Goal: Communication & Community: Answer question/provide support

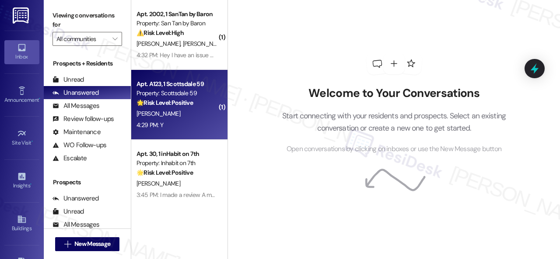
click at [189, 118] on div "[PERSON_NAME]" at bounding box center [177, 113] width 83 height 11
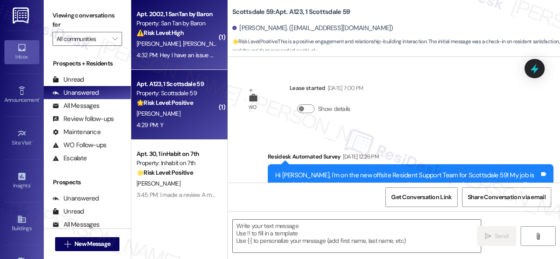
type textarea "Fetching suggested responses. Please feel free to read through the conversation…"
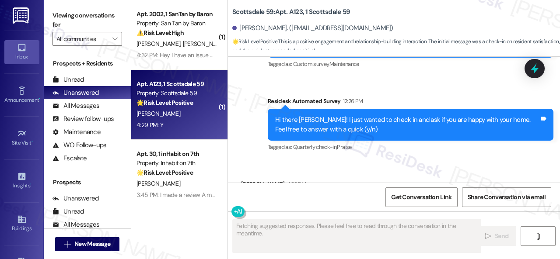
scroll to position [383, 0]
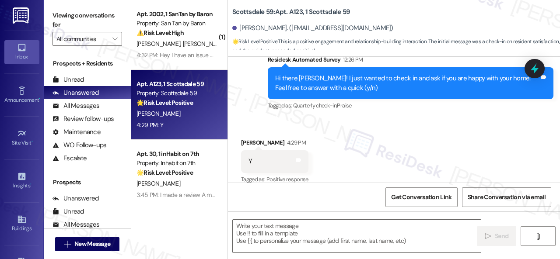
click at [258, 120] on div "Received via SMS [PERSON_NAME] 4:29 PM Y Tags and notes Tagged as: Positive res…" at bounding box center [394, 155] width 332 height 74
drag, startPoint x: 270, startPoint y: 238, endPoint x: 348, endPoint y: 226, distance: 79.3
click at [271, 238] on textarea at bounding box center [357, 236] width 248 height 33
paste textarea "I'm glad you are satisfied with your home. Have you written a review for us bef…"
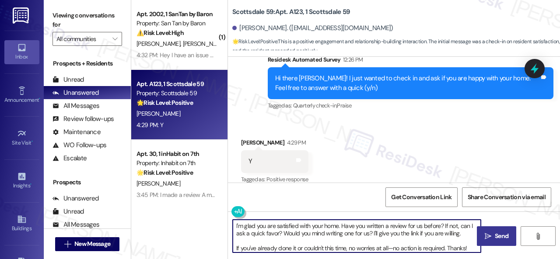
type textarea "I'm glad you are satisfied with your home. Have you written a review for us bef…"
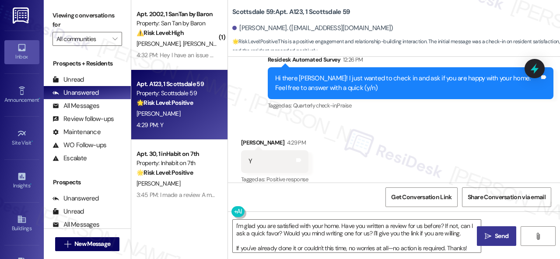
click at [495, 235] on span "Send" at bounding box center [501, 236] width 14 height 9
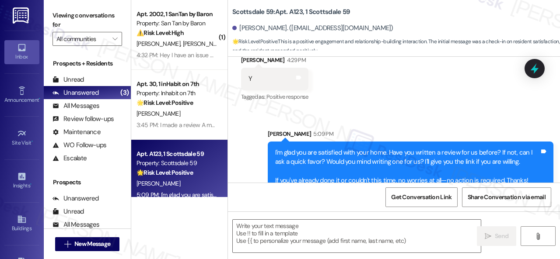
scroll to position [473, 0]
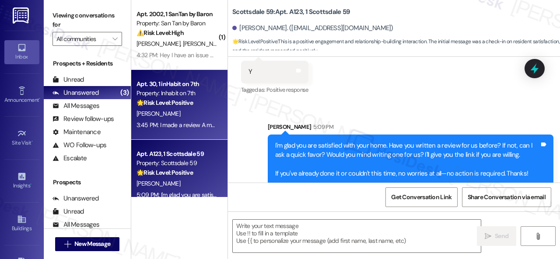
click at [195, 119] on div "[PERSON_NAME]" at bounding box center [177, 113] width 83 height 11
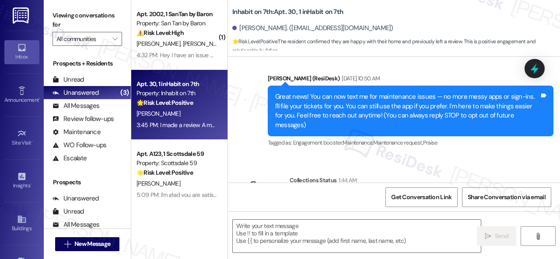
type textarea "Fetching suggested responses. Please feel free to read through the conversation…"
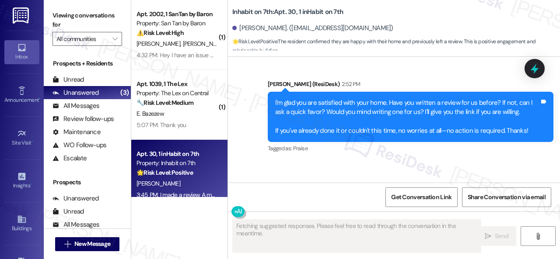
scroll to position [579, 0]
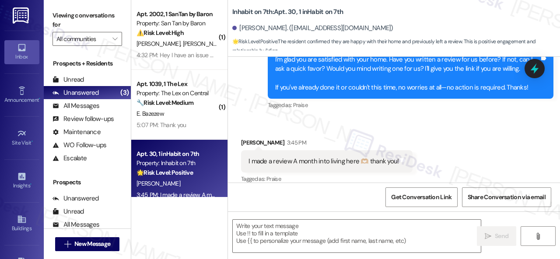
click at [290, 118] on div "Received via SMS [PERSON_NAME] 3:45 PM I made a review A month into living here…" at bounding box center [394, 155] width 332 height 74
drag, startPoint x: 296, startPoint y: 231, endPoint x: 370, endPoint y: 242, distance: 74.3
click at [297, 231] on textarea at bounding box center [357, 236] width 248 height 33
paste textarea "I see. Thank you so much! Enjoy your day!"
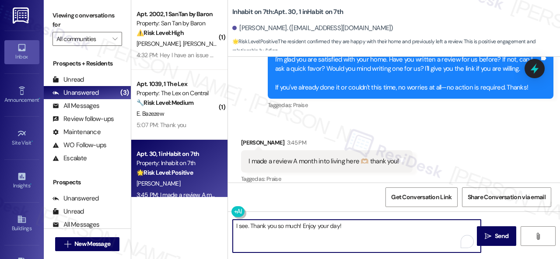
type textarea "I see. Thank you so much! Enjoy your day!"
click at [488, 233] on span " Send" at bounding box center [497, 236] width 28 height 9
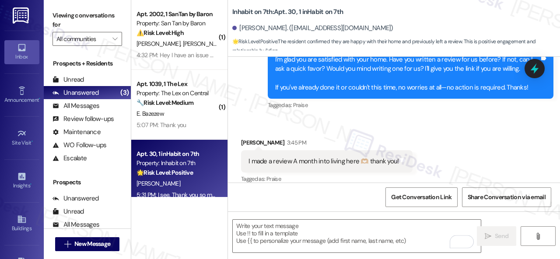
scroll to position [640, 0]
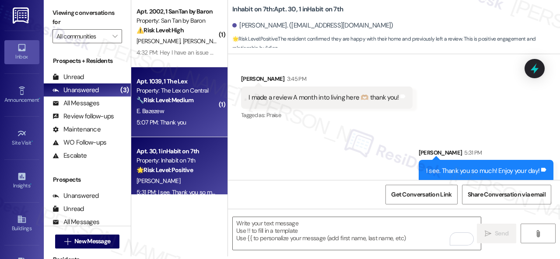
click at [187, 104] on strong "🔧 Risk Level: Medium" at bounding box center [164, 100] width 57 height 8
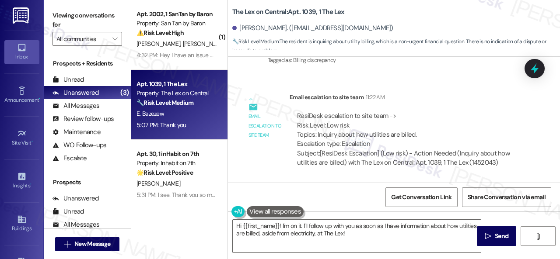
scroll to position [1570, 0]
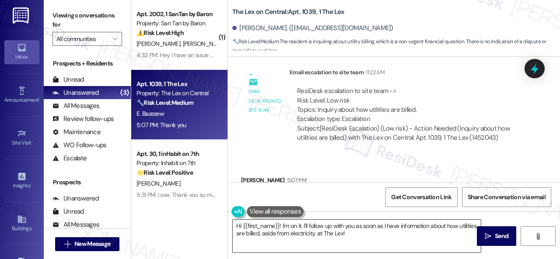
click at [281, 232] on textarea "Hi {{first_name}}! I'm on it. I'll follow up with you as soon as I have informa…" at bounding box center [357, 236] width 248 height 33
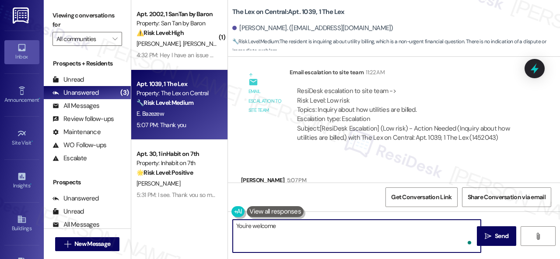
type textarea "You're welcome."
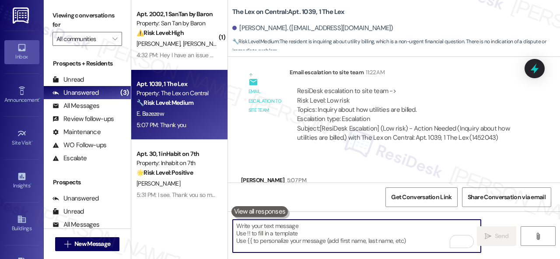
scroll to position [1570, 0]
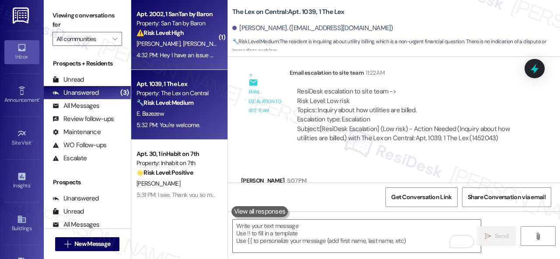
click at [183, 48] on span "[PERSON_NAME]" at bounding box center [205, 44] width 44 height 8
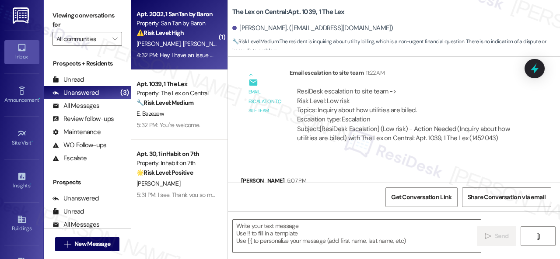
type textarea "Fetching suggested responses. Please feel free to read through the conversation…"
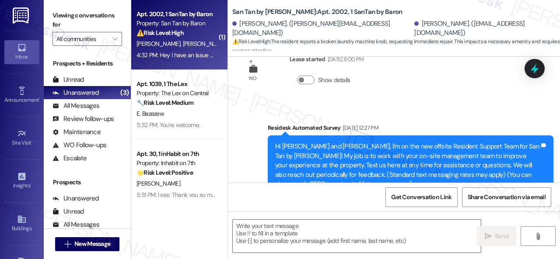
type textarea "Fetching suggested responses. Please feel free to read through the conversation…"
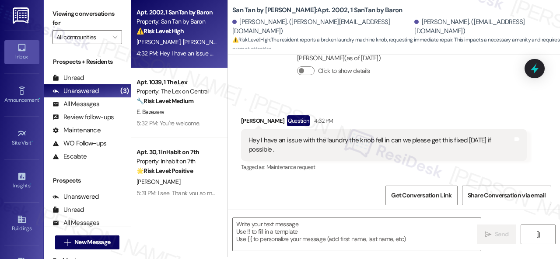
scroll to position [3, 0]
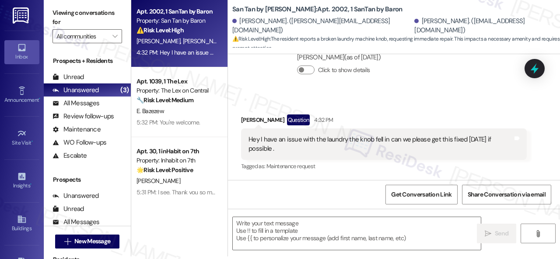
click at [373, 114] on div "Received via SMS [PERSON_NAME] Question 4:32 PM Hey I have an issue with the la…" at bounding box center [383, 144] width 299 height 72
click at [493, 111] on div "Received via SMS [PERSON_NAME] Question 4:32 PM Hey I have an issue with the la…" at bounding box center [383, 144] width 299 height 72
click at [291, 237] on textarea at bounding box center [357, 233] width 248 height 33
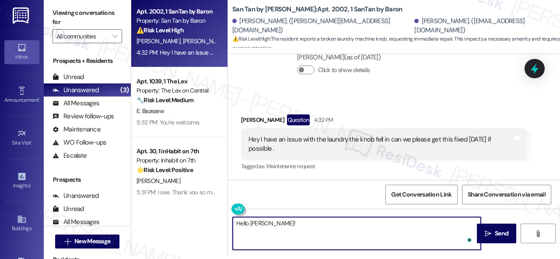
paste textarea "Is there already a work order for the issue? If so, may I have the work order n…"
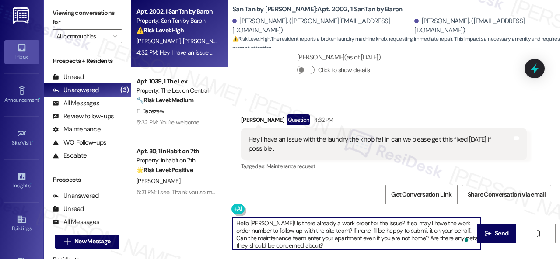
click at [266, 222] on textarea "Hello [PERSON_NAME]! Is there already a work order for the issue? If so, may I …" at bounding box center [357, 233] width 248 height 33
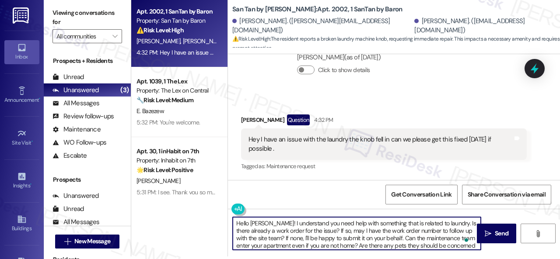
click at [393, 238] on textarea "Hello [PERSON_NAME]! I understand you need help with something that is related …" at bounding box center [357, 233] width 248 height 33
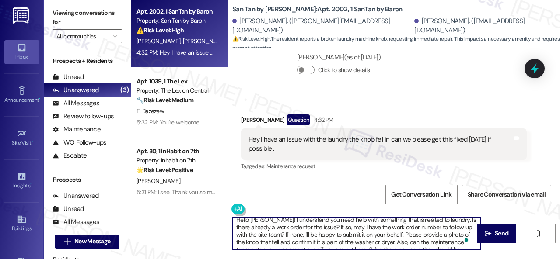
scroll to position [0, 0]
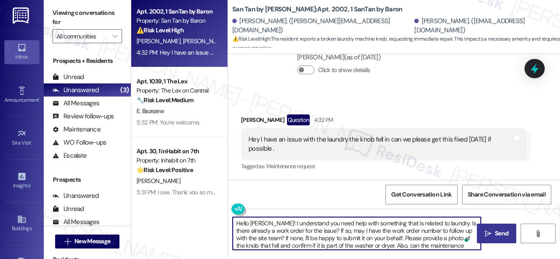
type textarea "Hello [PERSON_NAME]! I understand you need help with something that is related …"
click at [494, 232] on span "Send" at bounding box center [501, 233] width 14 height 9
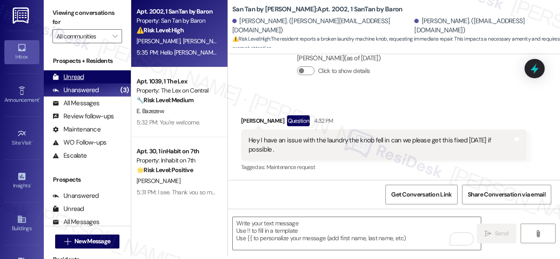
click at [79, 74] on div "Unread" at bounding box center [67, 77] width 31 height 9
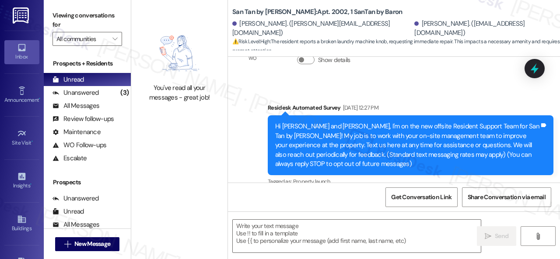
type textarea "Fetching suggested responses. Please feel free to read through the conversation…"
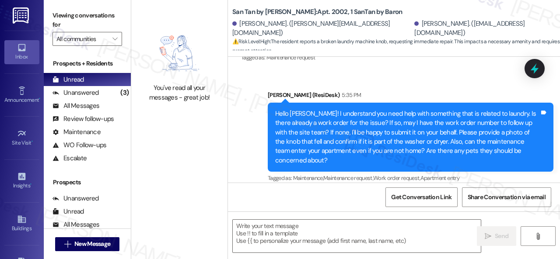
scroll to position [449, 0]
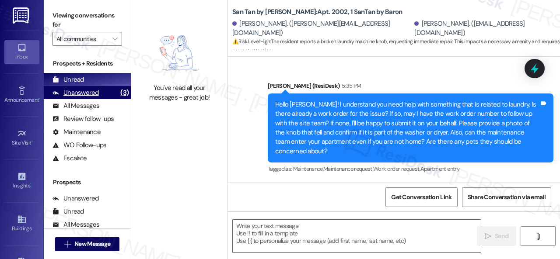
click at [85, 94] on div "Unanswered" at bounding box center [75, 92] width 46 height 9
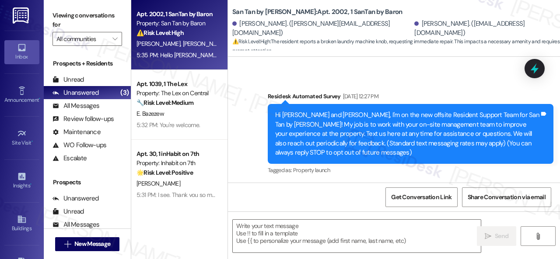
type textarea "Fetching suggested responses. Please feel free to read through the conversation…"
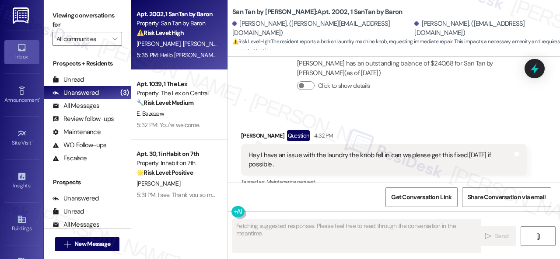
scroll to position [328, 0]
